Goal: Task Accomplishment & Management: Use online tool/utility

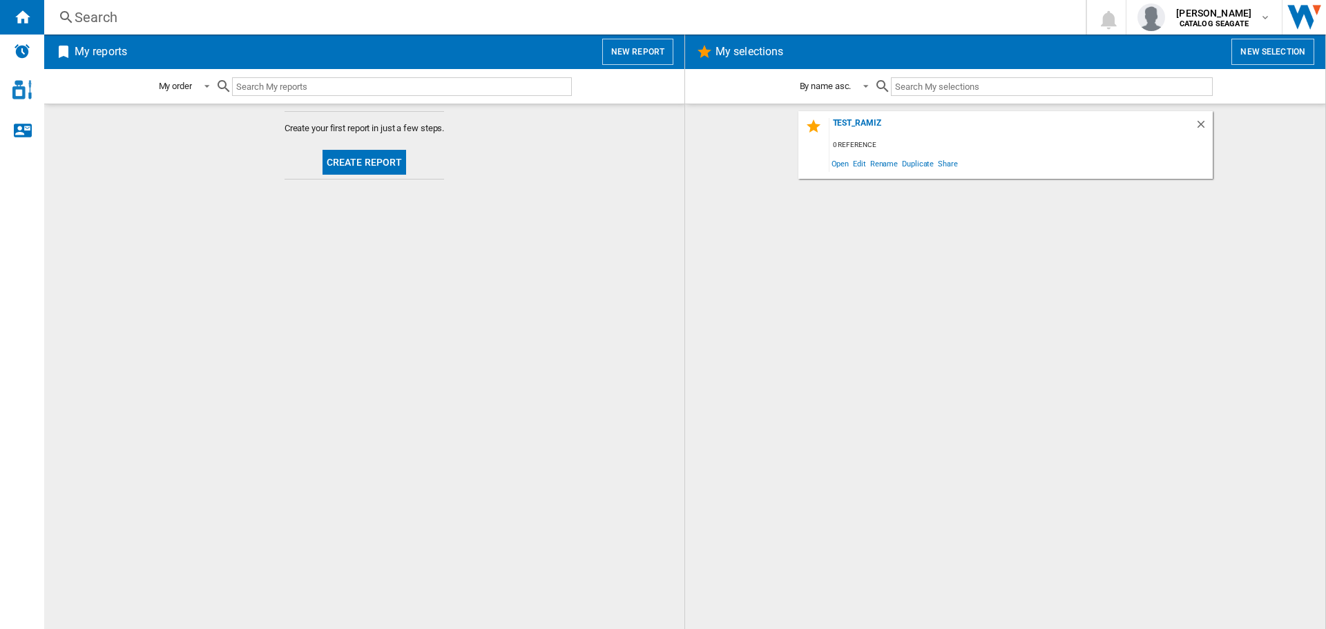
click at [374, 163] on button "Create report" at bounding box center [365, 162] width 84 height 25
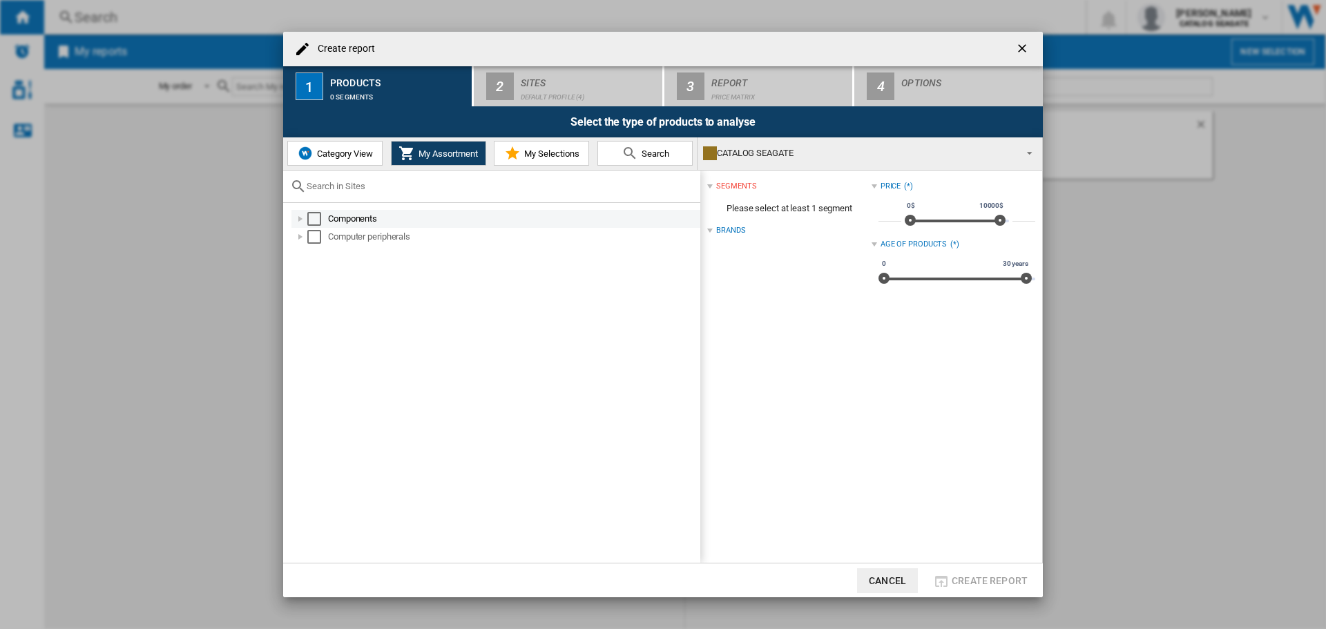
click at [314, 215] on div "Select" at bounding box center [314, 219] width 14 height 14
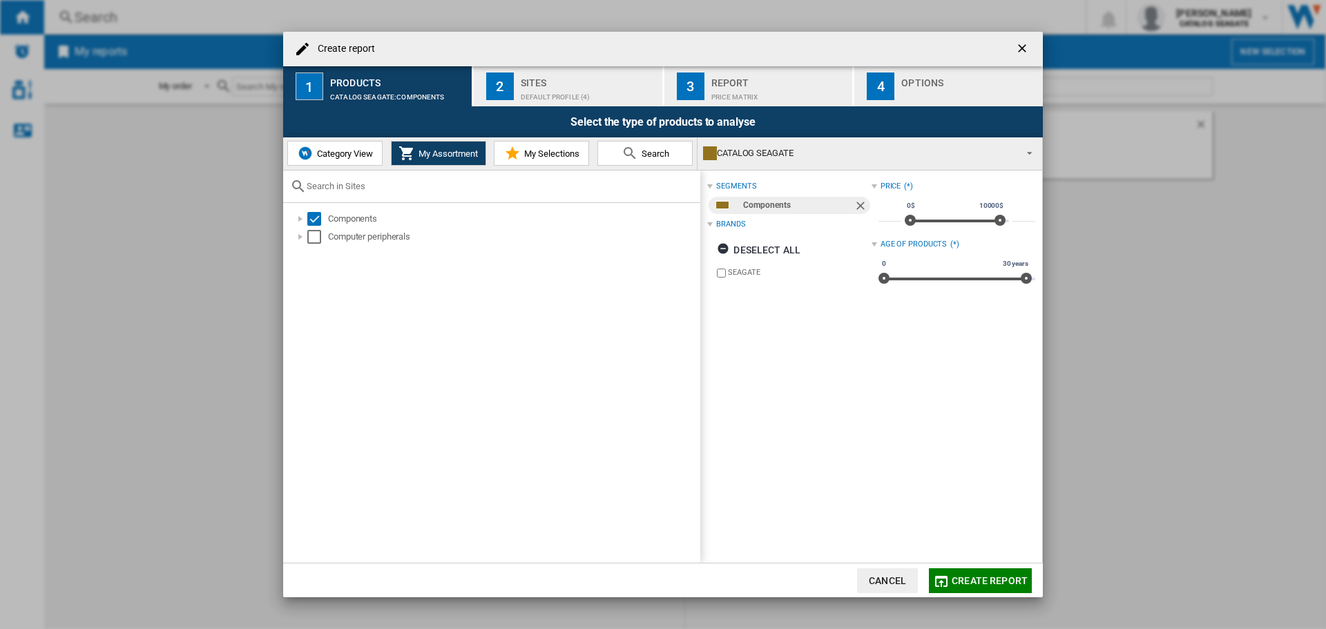
click at [316, 252] on div "Components Computer peripherals" at bounding box center [491, 383] width 417 height 361
click at [316, 241] on div "Select" at bounding box center [314, 237] width 14 height 14
click at [578, 72] on div "Sites" at bounding box center [589, 79] width 136 height 15
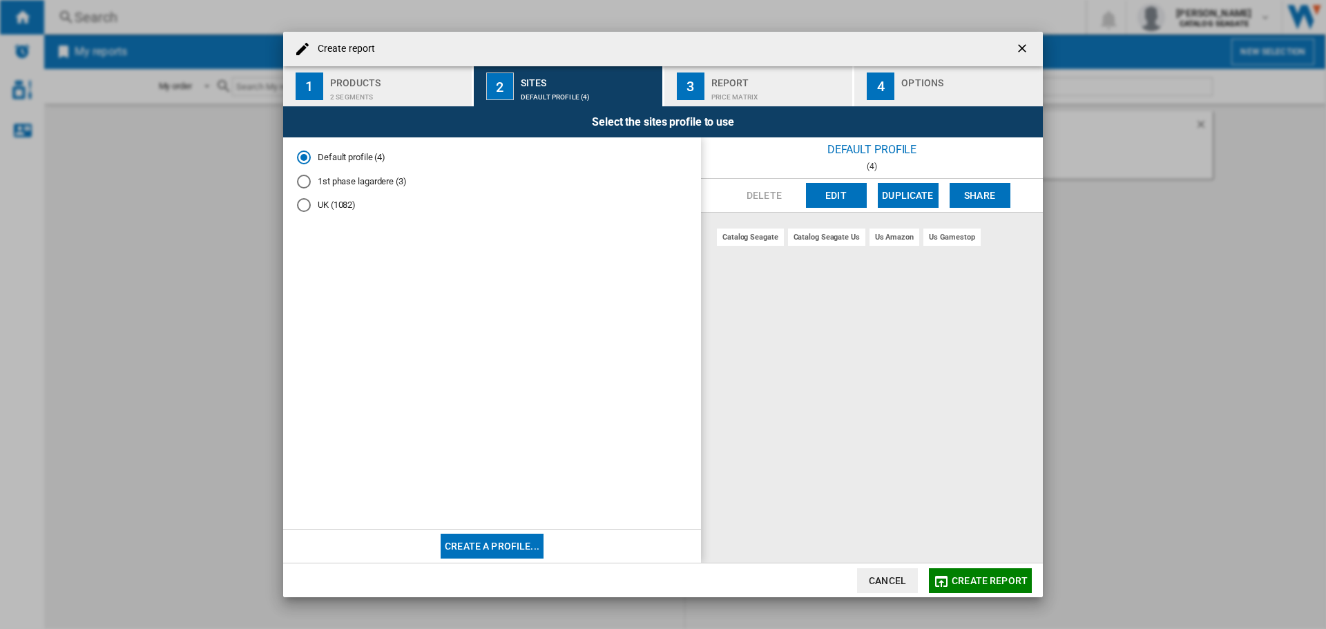
click at [760, 104] on button "3 Report Price Matrix" at bounding box center [760, 86] width 190 height 40
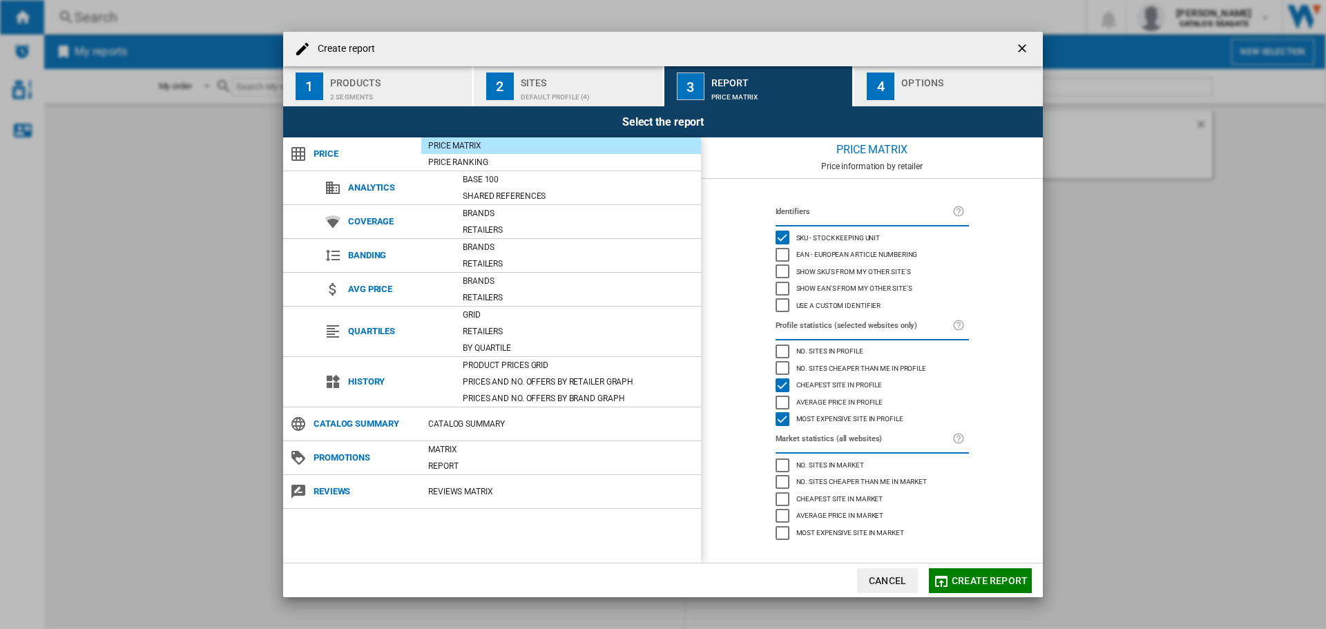
click at [635, 88] on div "Default profile (4)" at bounding box center [589, 93] width 136 height 15
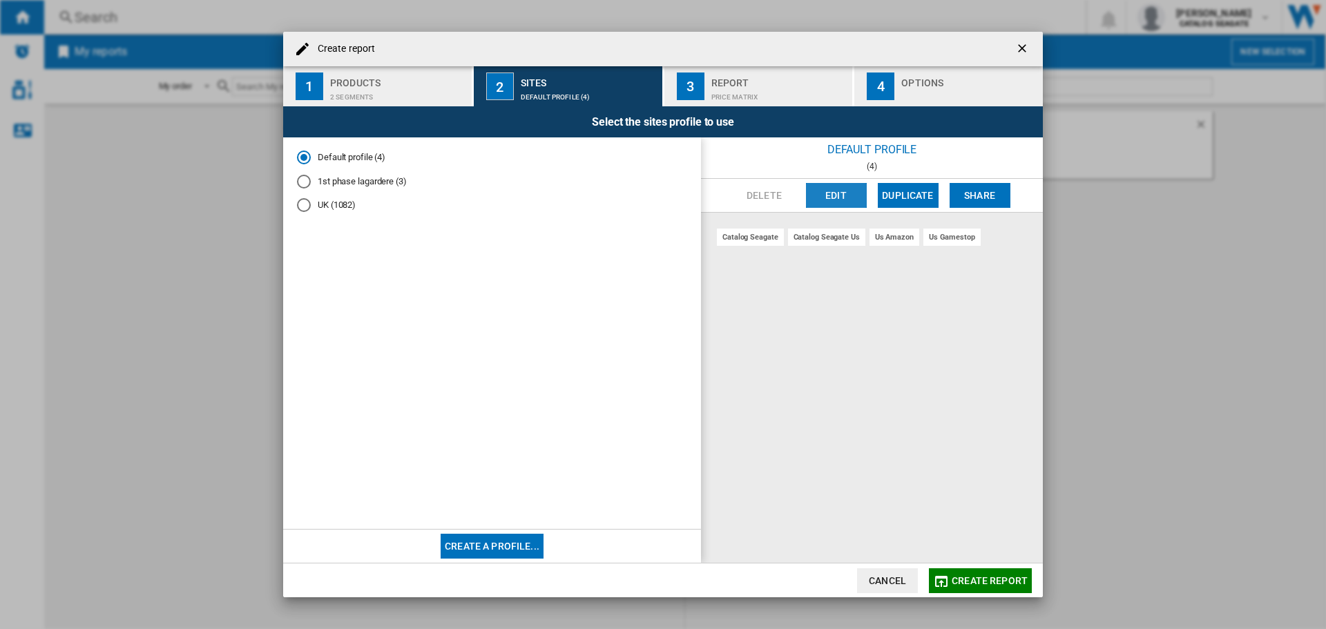
click at [839, 187] on button "Edit" at bounding box center [836, 195] width 61 height 25
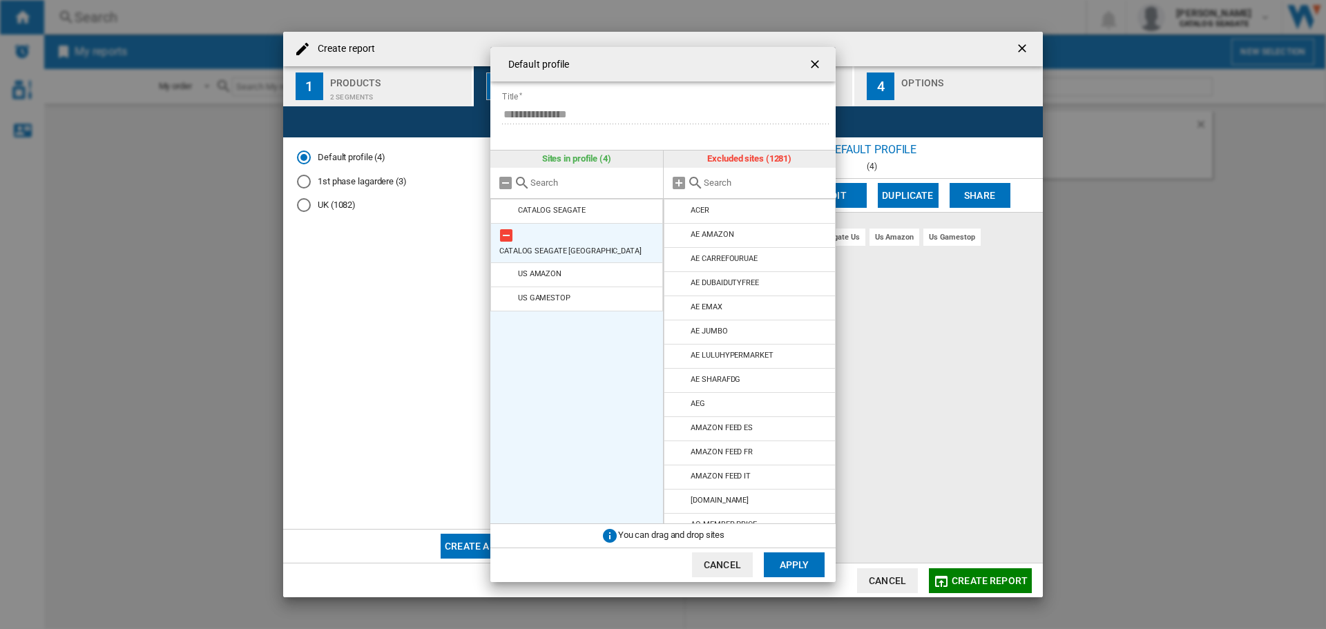
click at [507, 231] on md-icon at bounding box center [506, 235] width 17 height 17
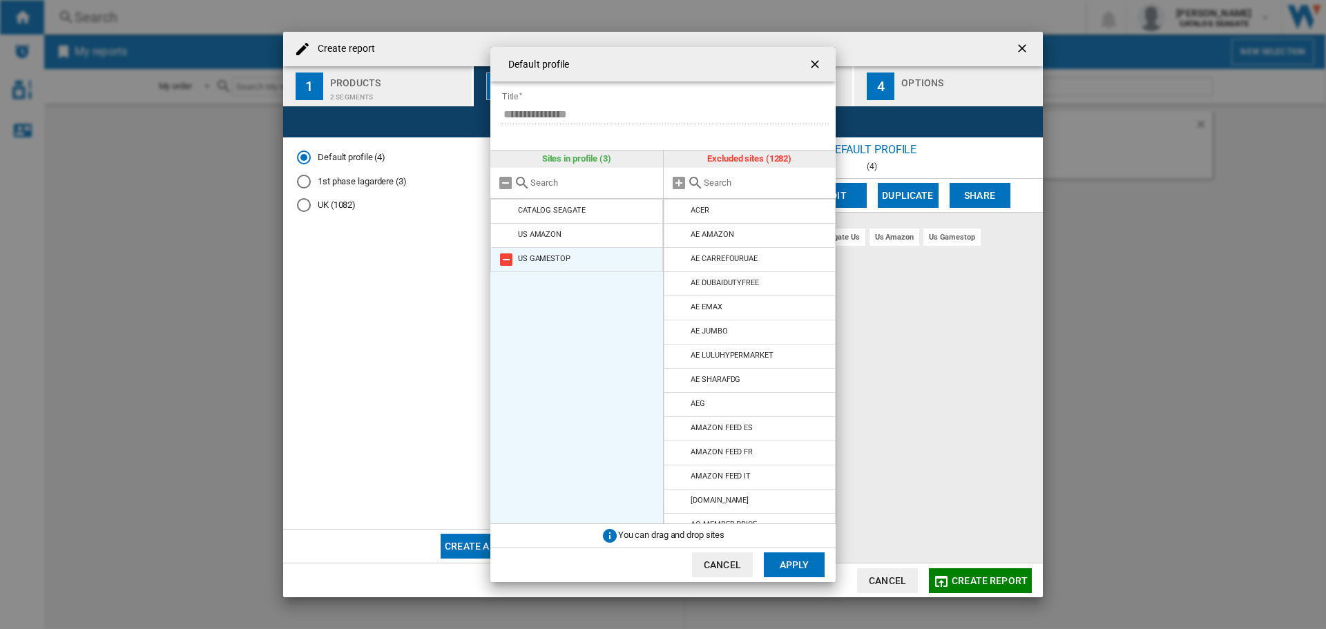
click at [505, 260] on md-icon at bounding box center [506, 259] width 17 height 17
click at [791, 569] on button "Apply" at bounding box center [794, 565] width 61 height 25
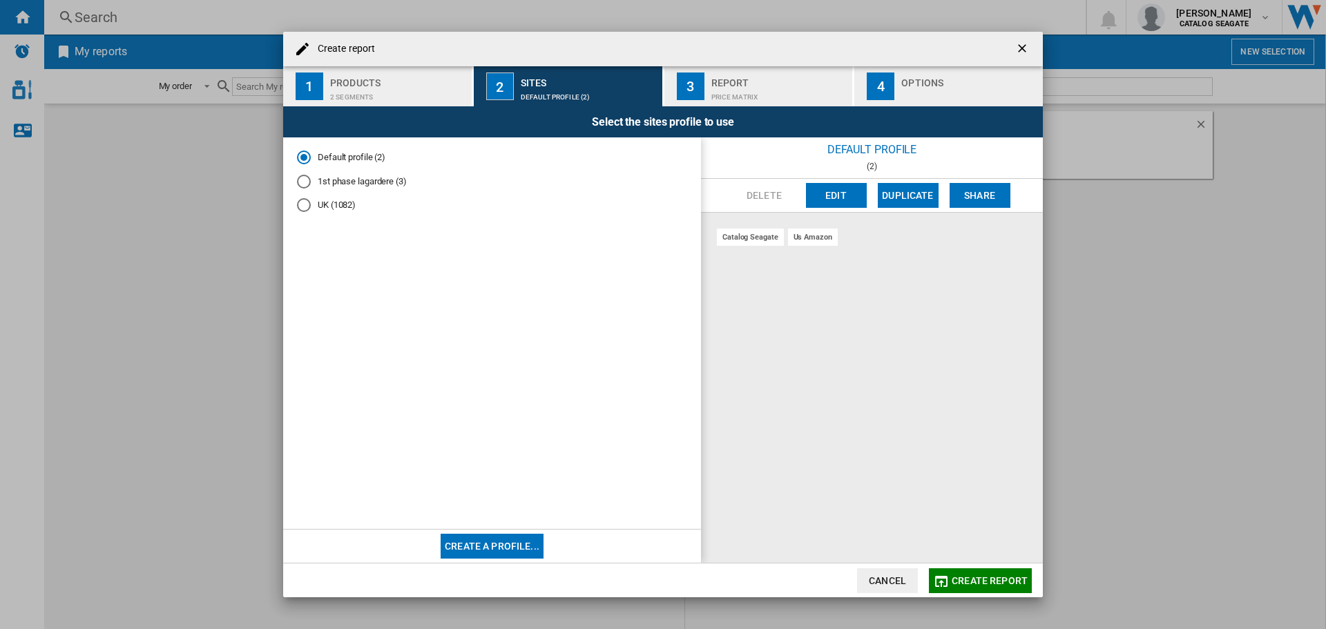
click at [766, 88] on div "Price Matrix" at bounding box center [780, 93] width 136 height 15
